Goal: Obtain resource: Obtain resource

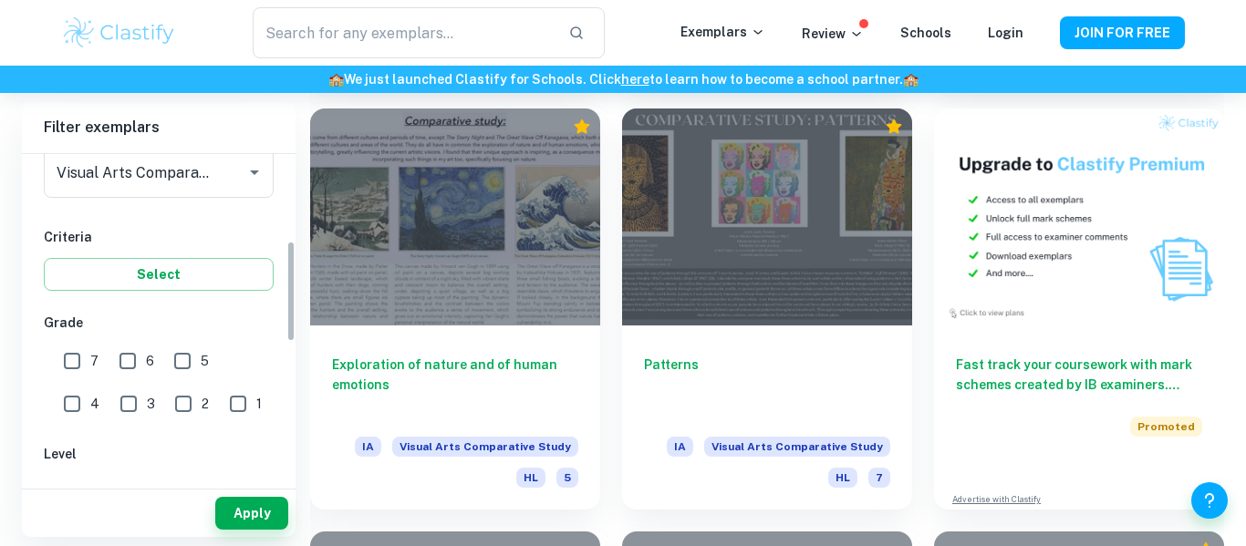
scroll to position [287, 0]
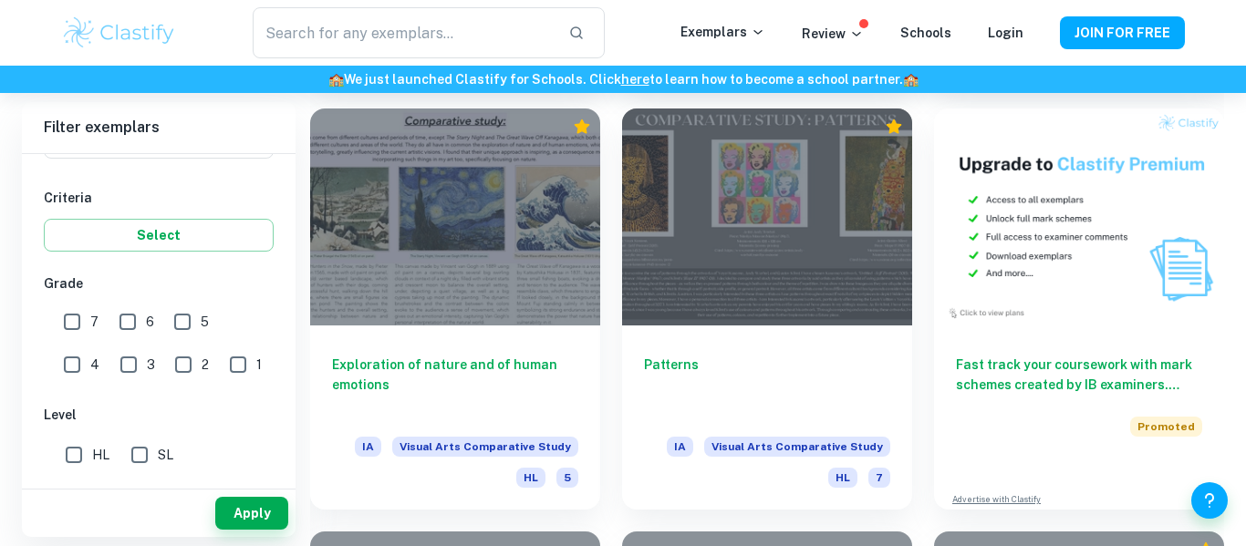
click at [129, 319] on input "6" at bounding box center [127, 322] width 36 height 36
checkbox input "true"
click at [75, 320] on input "7" at bounding box center [72, 322] width 36 height 36
checkbox input "true"
click at [232, 524] on button "Apply" at bounding box center [251, 513] width 73 height 33
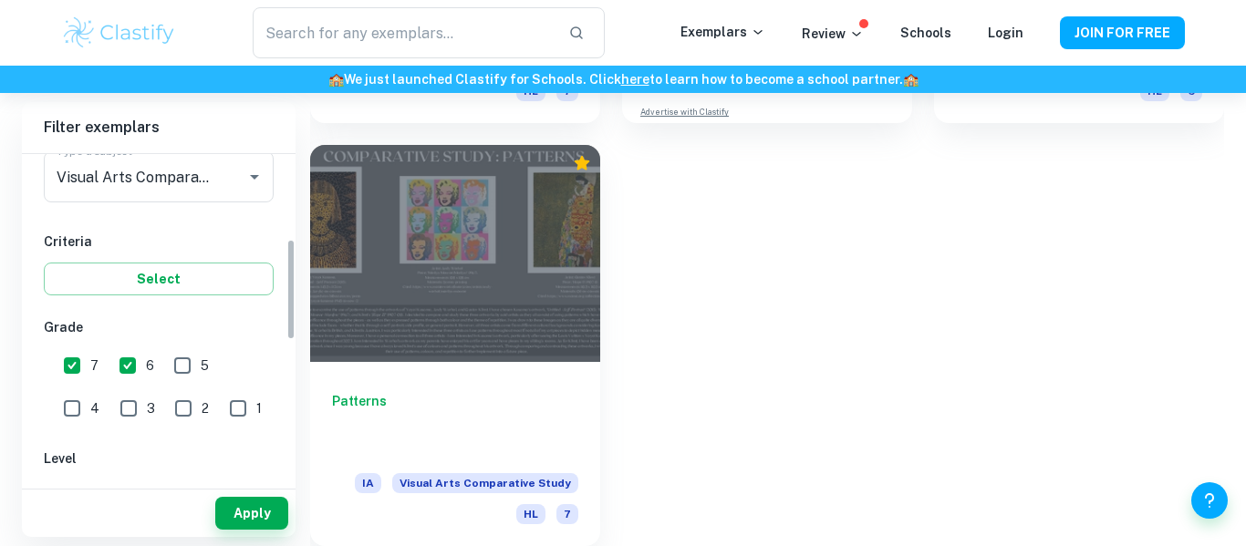
scroll to position [304, 0]
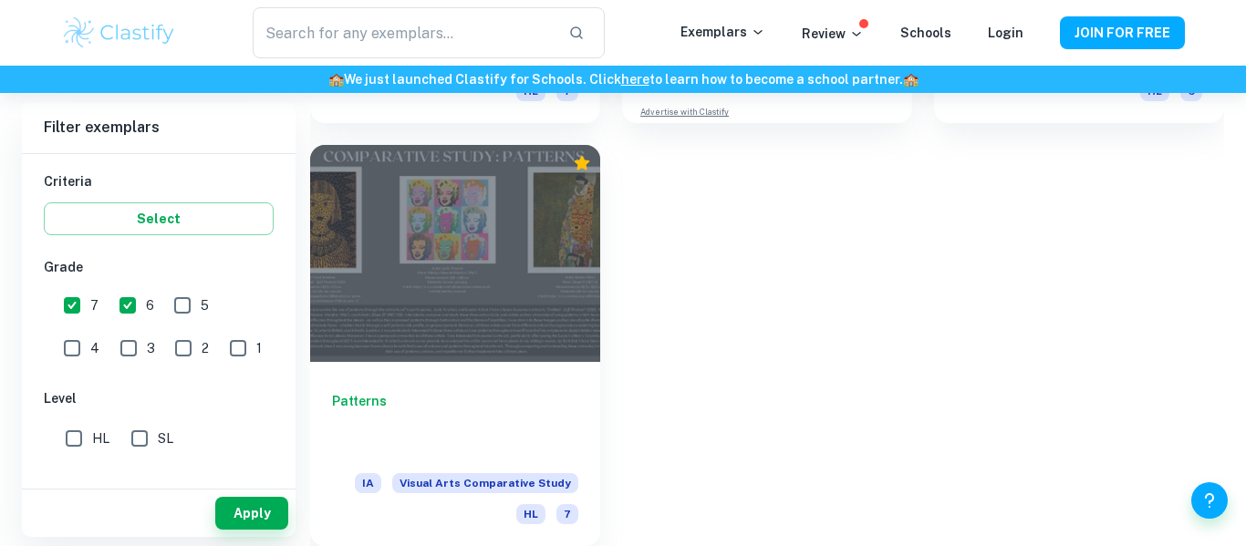
click at [173, 307] on input "5" at bounding box center [182, 305] width 36 height 36
checkbox input "true"
click at [236, 507] on button "Apply" at bounding box center [251, 513] width 73 height 33
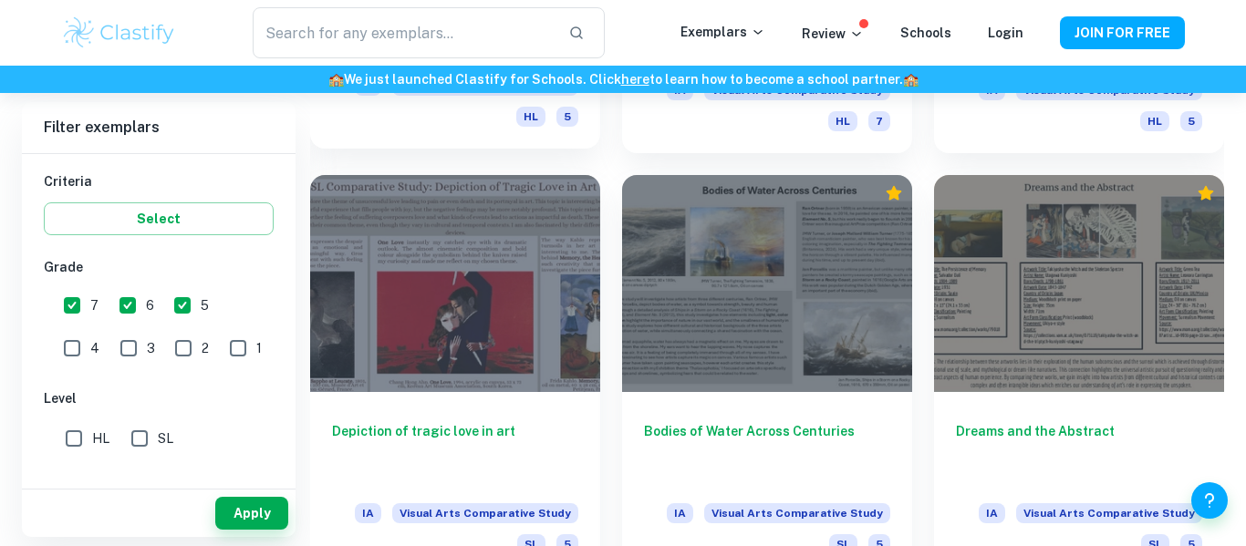
scroll to position [4619, 0]
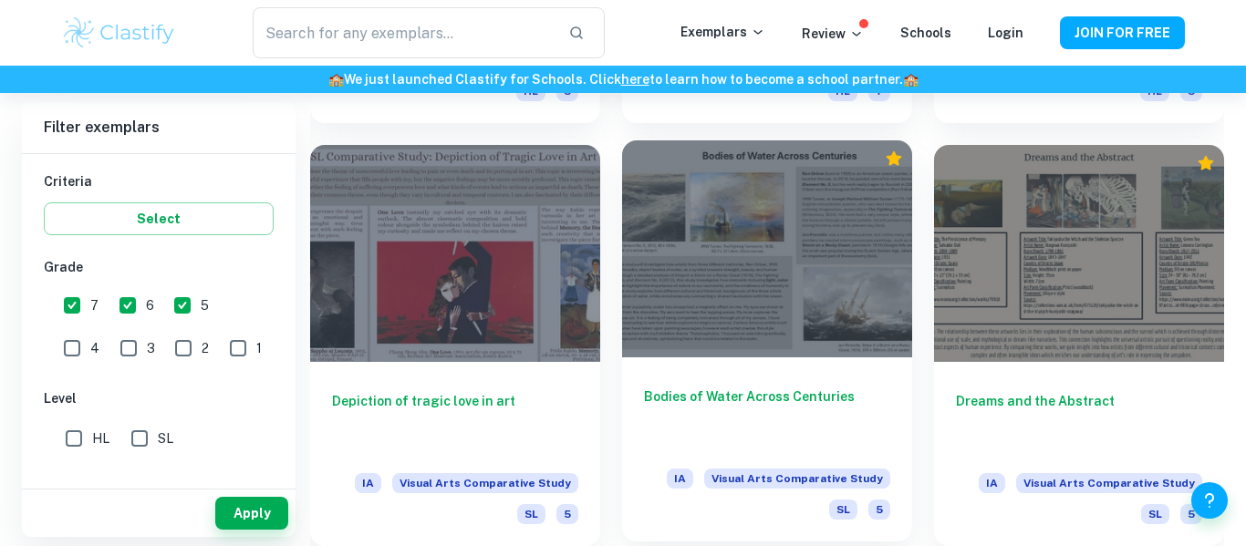
click at [700, 247] on div at bounding box center [767, 248] width 290 height 217
